Goal: Task Accomplishment & Management: Manage account settings

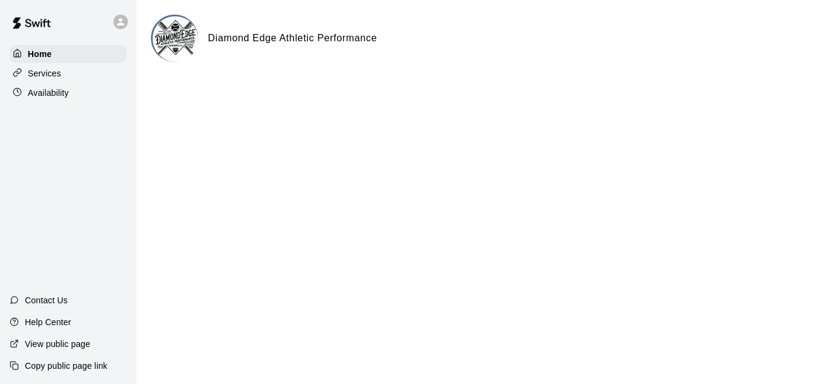
click at [52, 88] on p "Availability" at bounding box center [48, 93] width 41 height 12
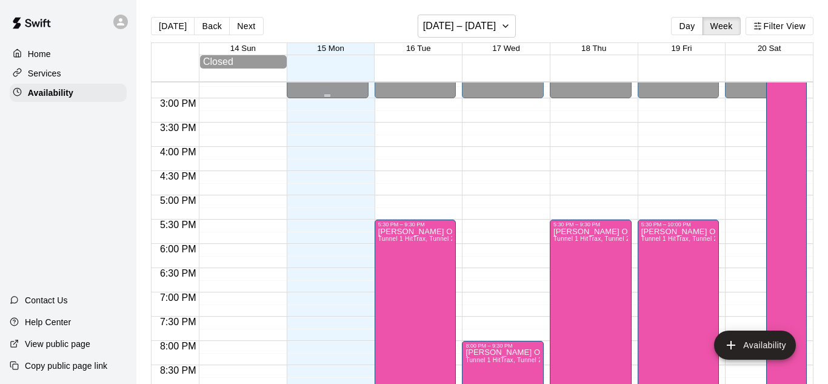
scroll to position [715, 0]
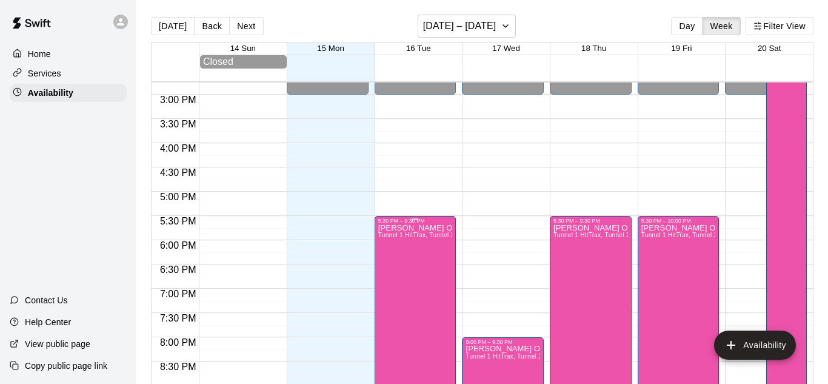
click at [390, 241] on icon "edit" at bounding box center [389, 236] width 15 height 15
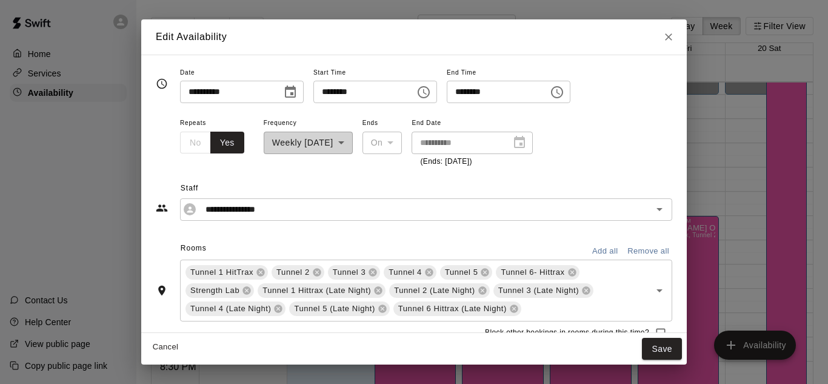
click at [361, 98] on input "********" at bounding box center [359, 92] width 93 height 22
click at [248, 291] on icon at bounding box center [247, 290] width 8 height 8
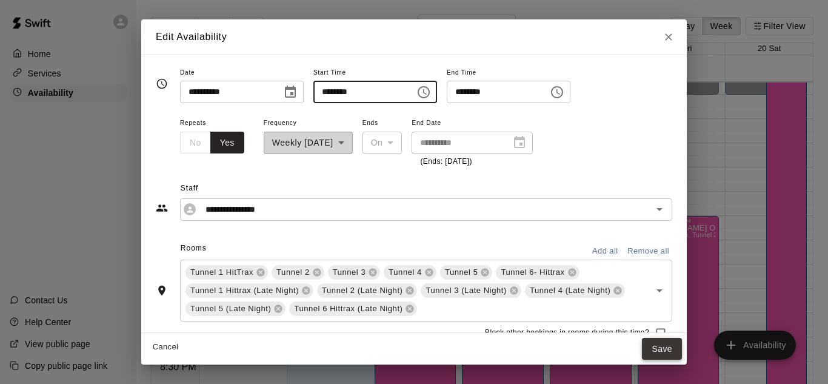
type input "********"
click at [650, 345] on button "Save" at bounding box center [662, 349] width 40 height 22
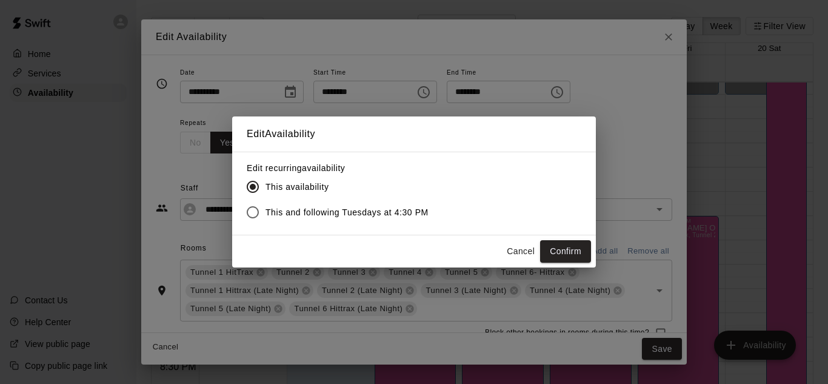
click at [323, 214] on span "This and following Tuesdays at 4:30 PM" at bounding box center [346, 212] width 163 height 13
click at [573, 259] on button "Confirm" at bounding box center [565, 251] width 51 height 22
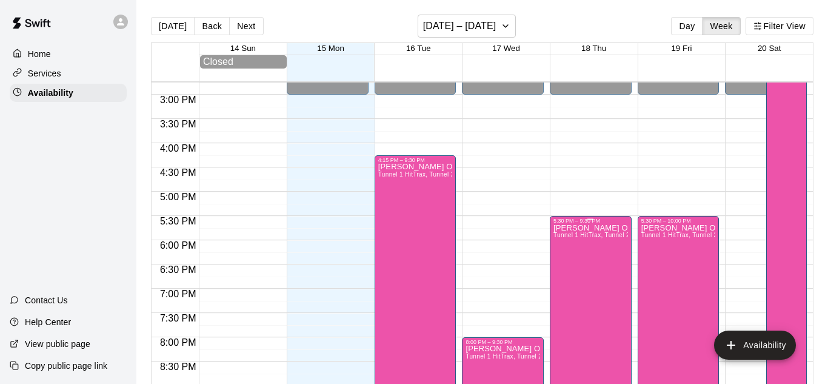
click at [568, 236] on icon "edit" at bounding box center [565, 236] width 15 height 15
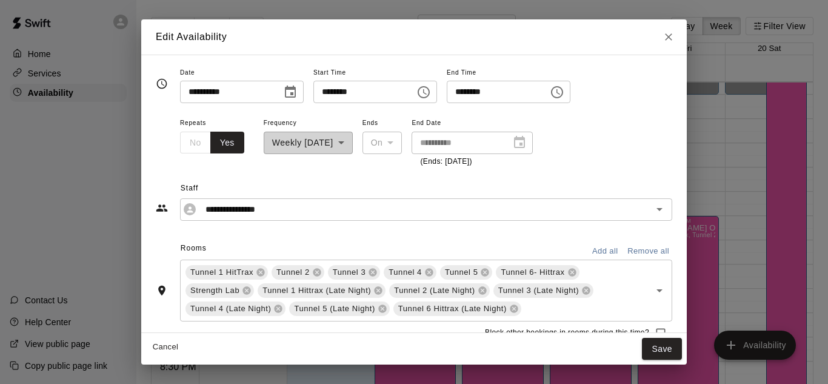
click at [362, 95] on input "********" at bounding box center [359, 92] width 93 height 22
click at [247, 289] on icon at bounding box center [247, 290] width 8 height 8
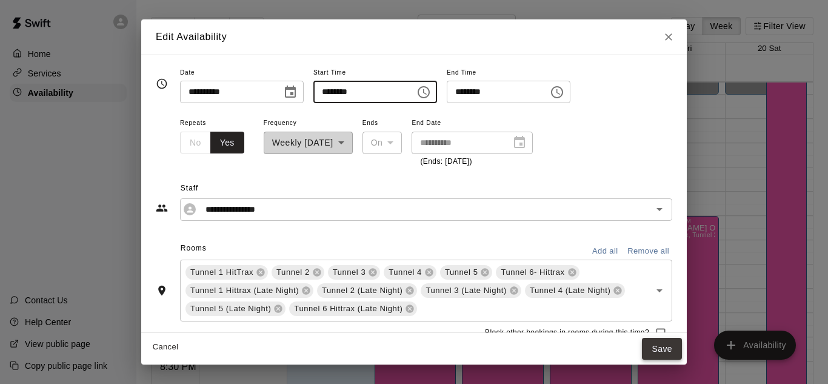
type input "********"
click at [656, 347] on button "Save" at bounding box center [662, 349] width 40 height 22
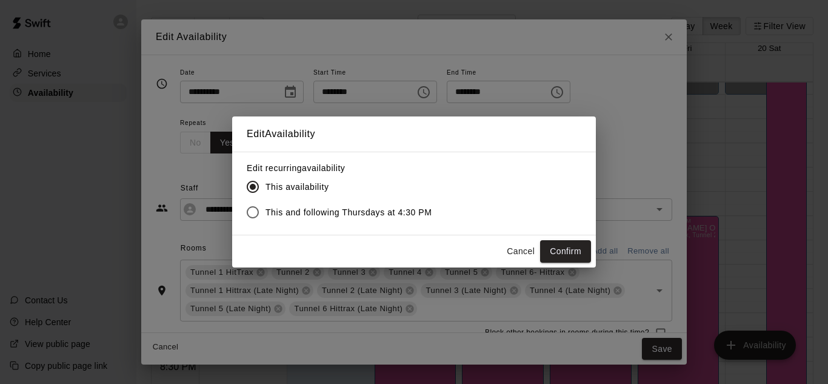
click at [388, 208] on span "This and following Thursdays at 4:30 PM" at bounding box center [348, 212] width 167 height 13
click at [547, 250] on button "Confirm" at bounding box center [565, 251] width 51 height 22
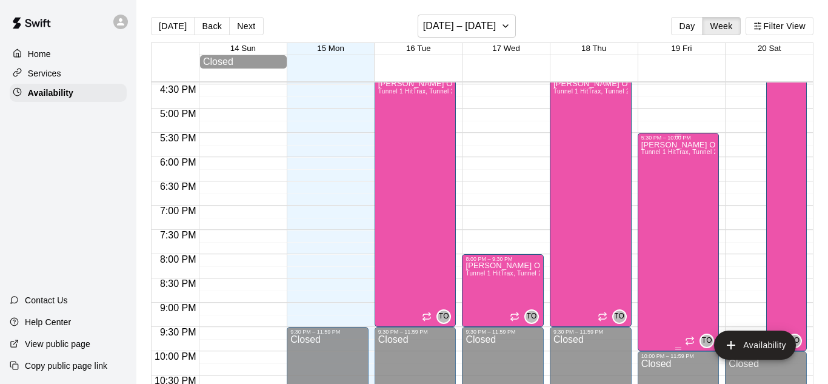
scroll to position [802, 0]
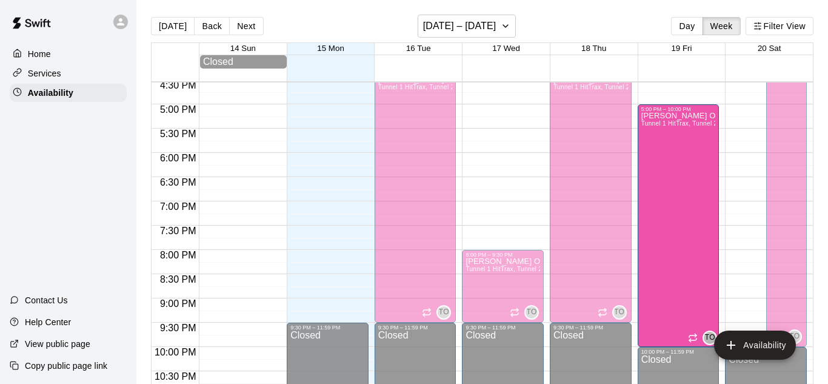
drag, startPoint x: 674, startPoint y: 130, endPoint x: 674, endPoint y: 116, distance: 13.9
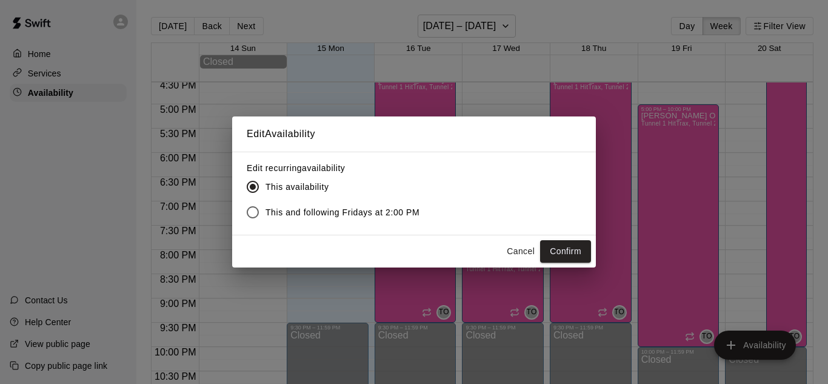
click at [342, 217] on span "This and following Fridays at 2:00 PM" at bounding box center [342, 212] width 154 height 13
click at [549, 248] on button "Confirm" at bounding box center [565, 251] width 51 height 22
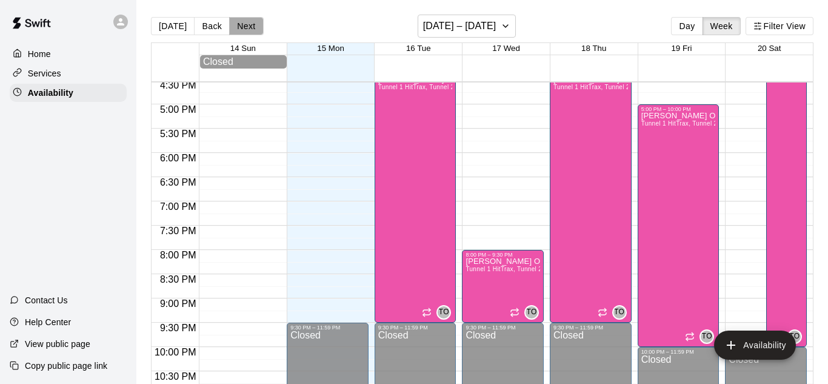
click at [251, 28] on button "Next" at bounding box center [246, 26] width 34 height 18
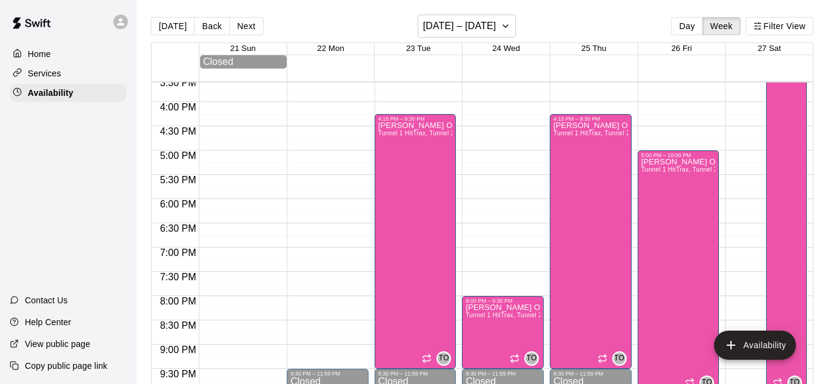
scroll to position [752, 0]
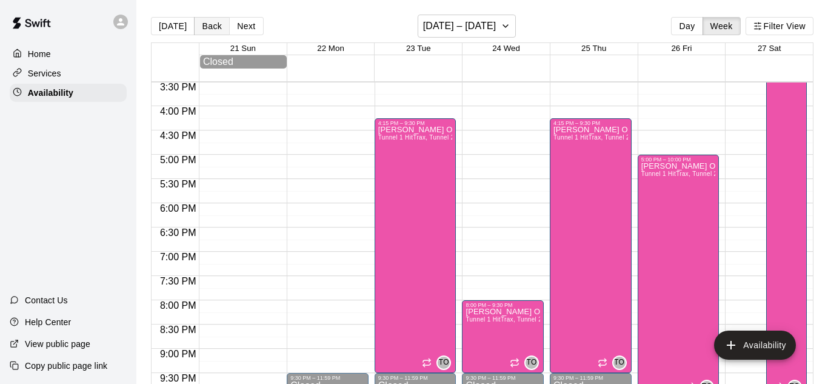
click at [214, 25] on button "Back" at bounding box center [212, 26] width 36 height 18
